Goal: Task Accomplishment & Management: Manage account settings

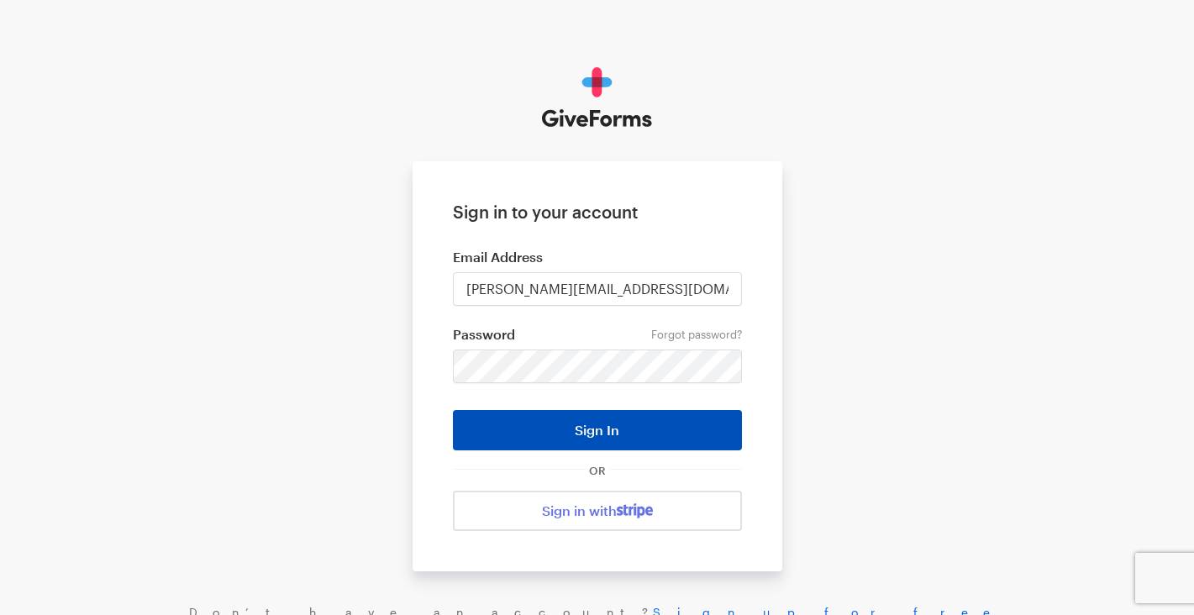
click at [596, 436] on button "Sign In" at bounding box center [597, 430] width 289 height 40
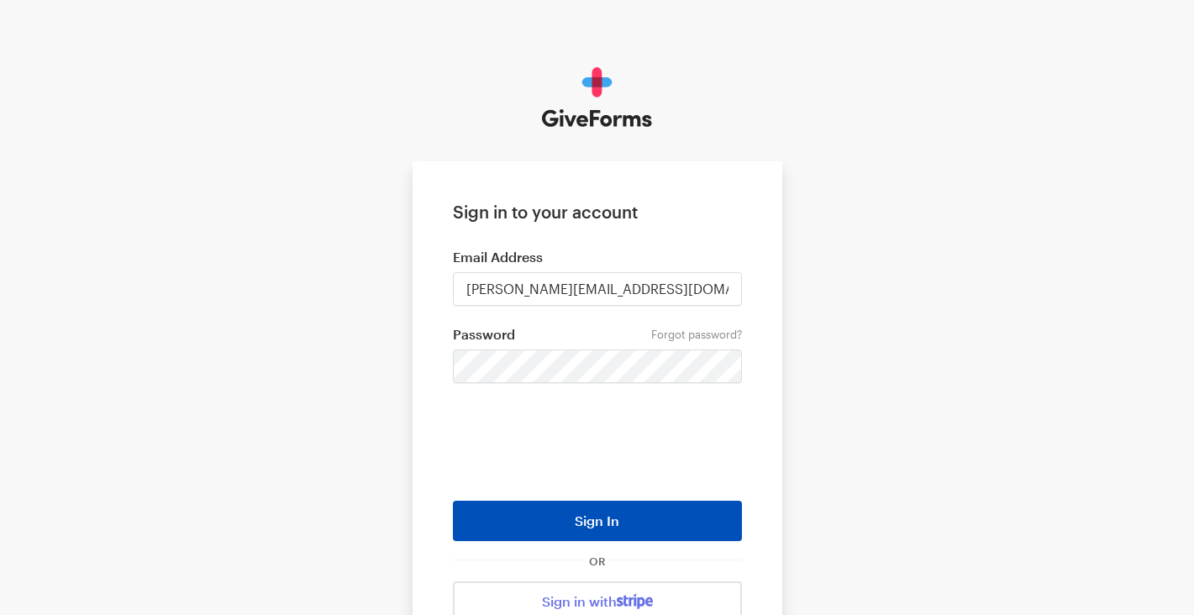
click at [602, 521] on button "Sign In" at bounding box center [597, 521] width 289 height 40
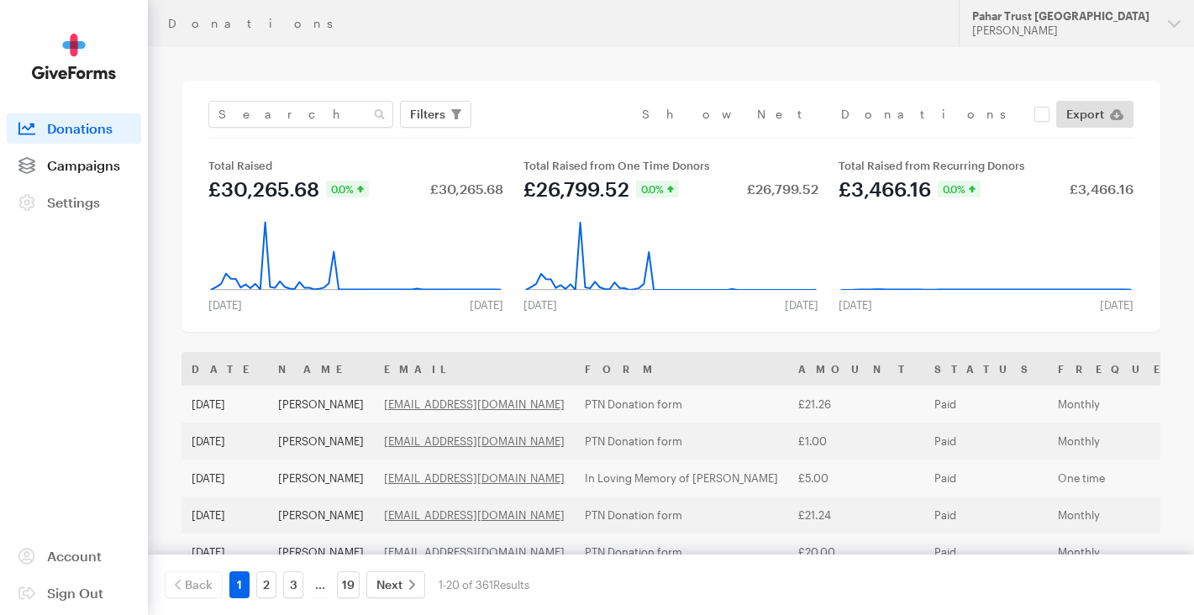
click at [85, 157] on span "Campaigns" at bounding box center [83, 165] width 73 height 16
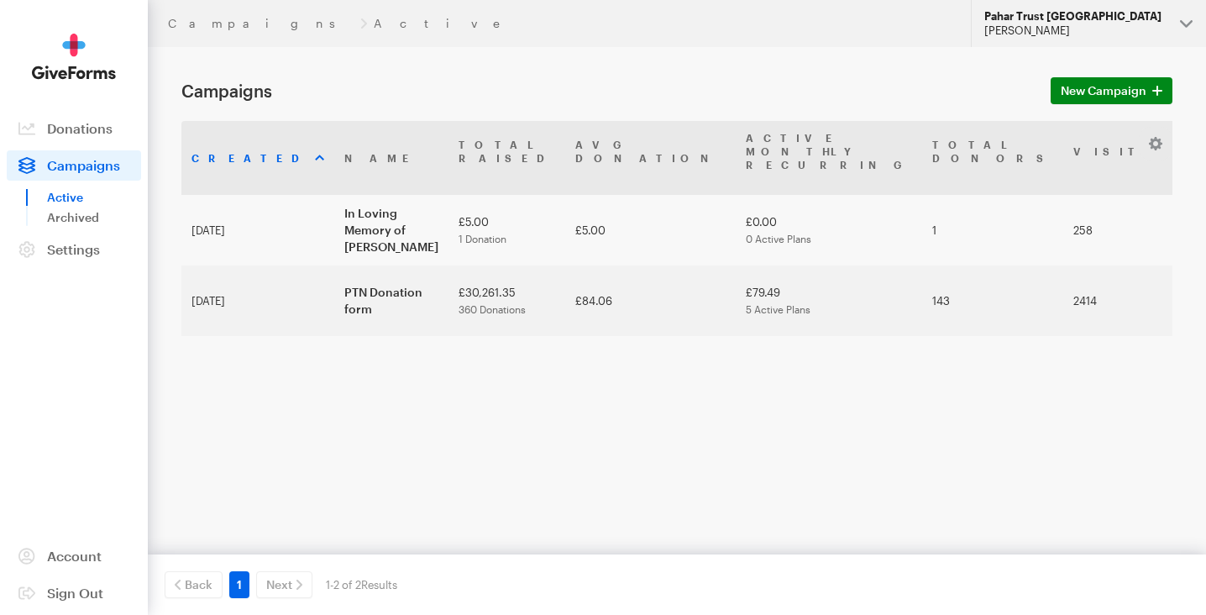
click at [1192, 20] on button "Pahar Trust [GEOGRAPHIC_DATA] [PERSON_NAME]" at bounding box center [1088, 23] width 235 height 47
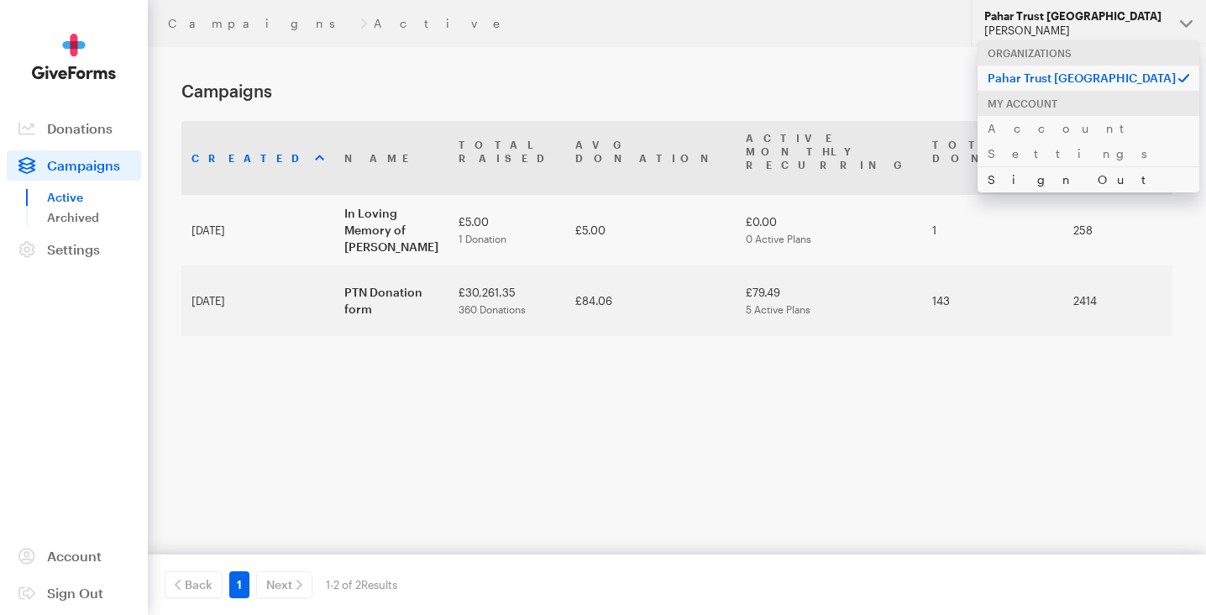
click at [1006, 166] on link "Sign Out" at bounding box center [1089, 179] width 222 height 26
